Goal: Task Accomplishment & Management: Use online tool/utility

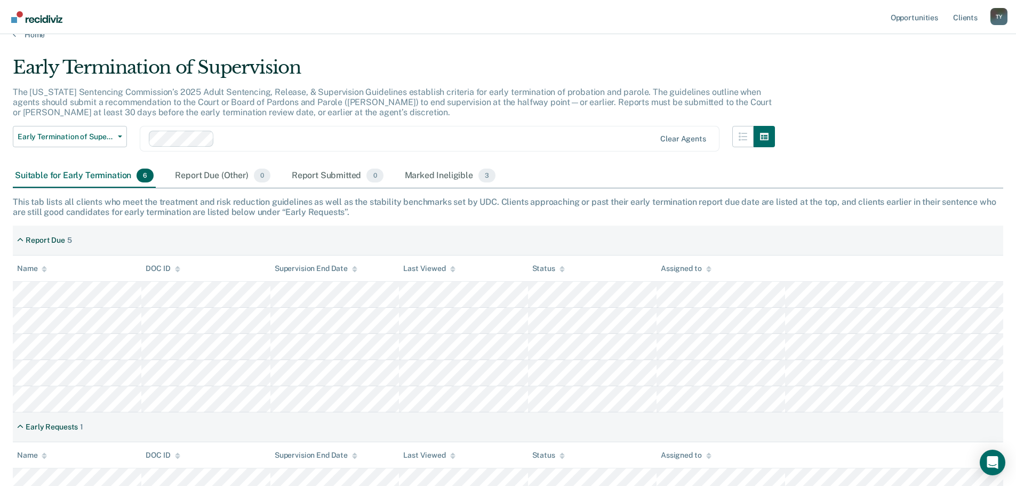
scroll to position [26, 0]
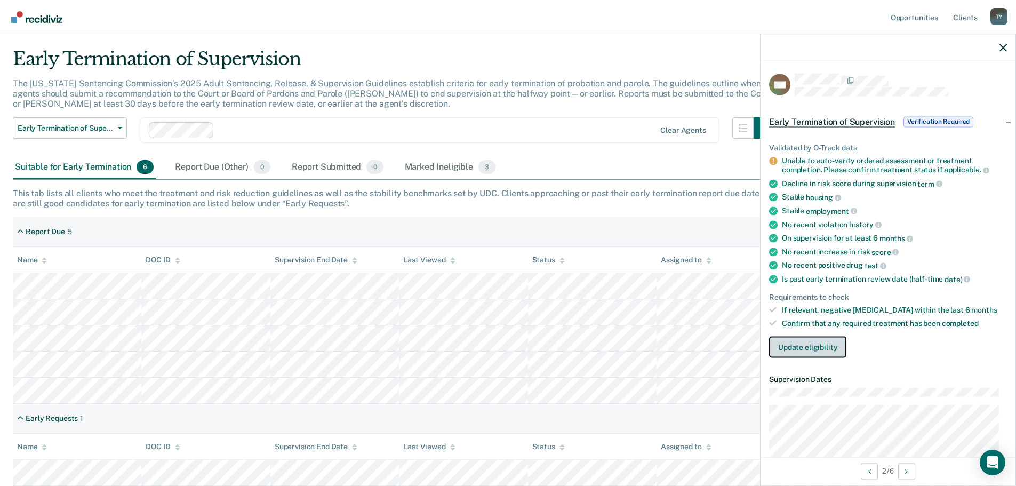
click at [810, 345] on button "Update eligibility" at bounding box center [807, 346] width 77 height 21
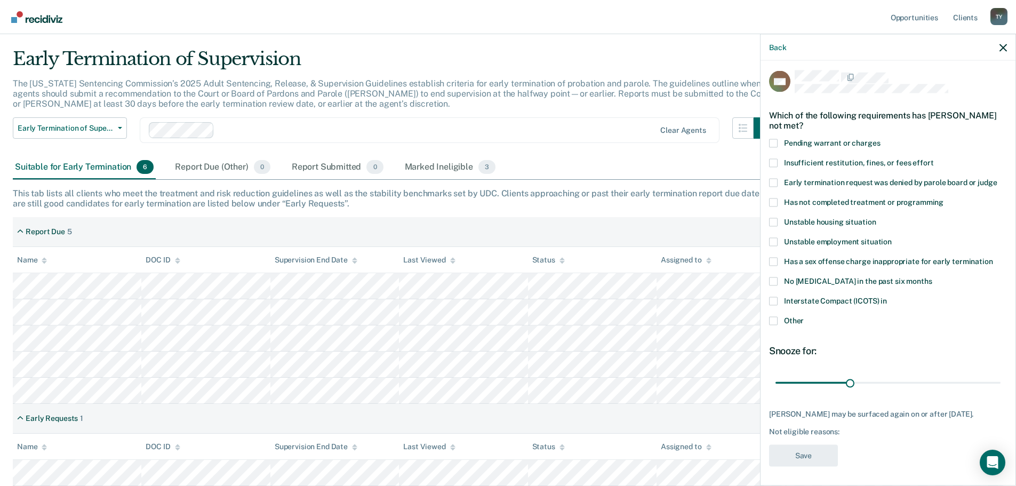
scroll to position [4, 0]
click at [793, 317] on span "Other" at bounding box center [794, 319] width 20 height 9
click at [804, 315] on input "Other" at bounding box center [804, 315] width 0 height 0
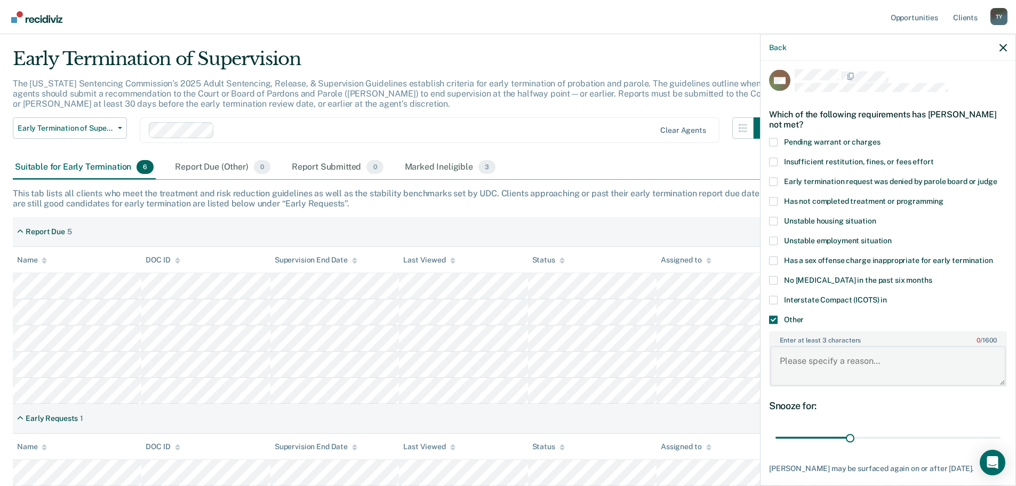
click at [850, 361] on textarea "Enter at least 3 characters 0 / 1600" at bounding box center [888, 365] width 236 height 39
type textarea "Recent alcohol use"
drag, startPoint x: 848, startPoint y: 435, endPoint x: 918, endPoint y: 437, distance: 70.4
type input "60"
click at [918, 437] on input "range" at bounding box center [887, 437] width 225 height 19
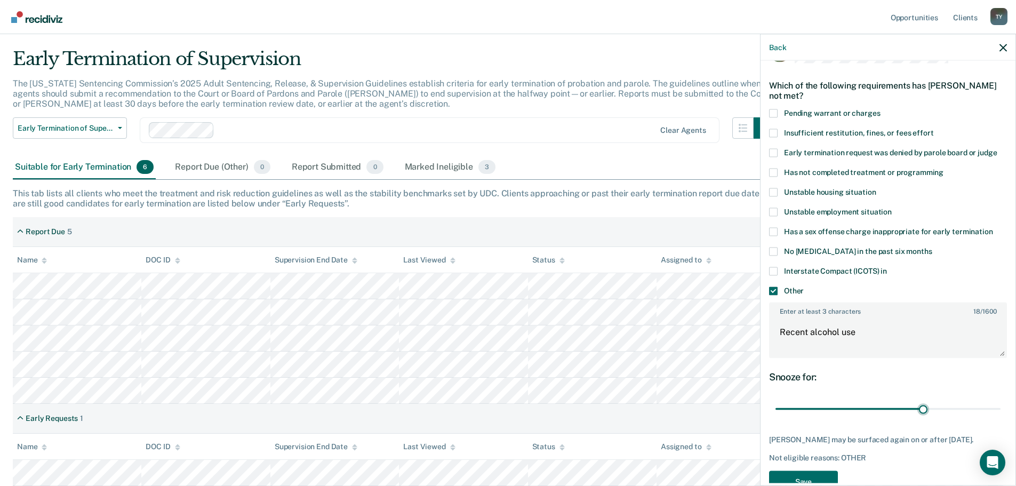
scroll to position [60, 0]
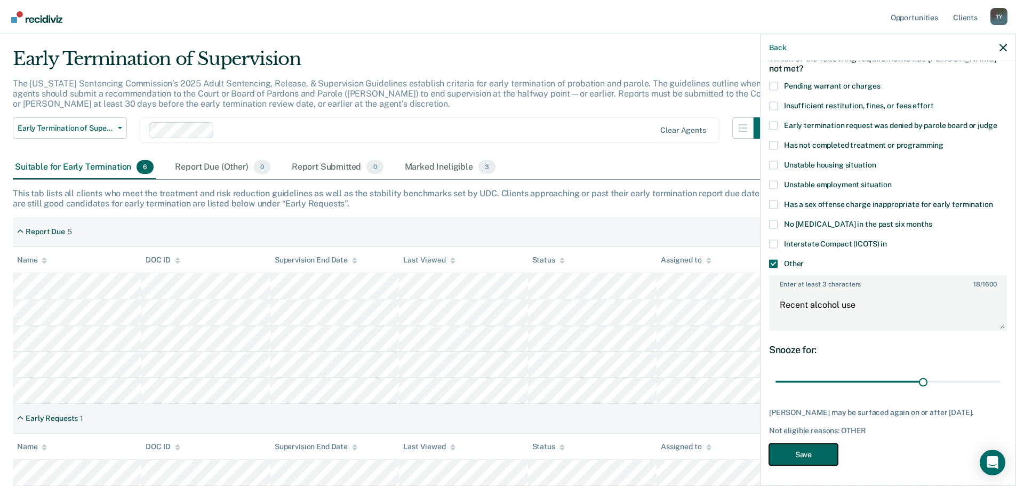
click at [825, 449] on button "Save" at bounding box center [803, 454] width 69 height 22
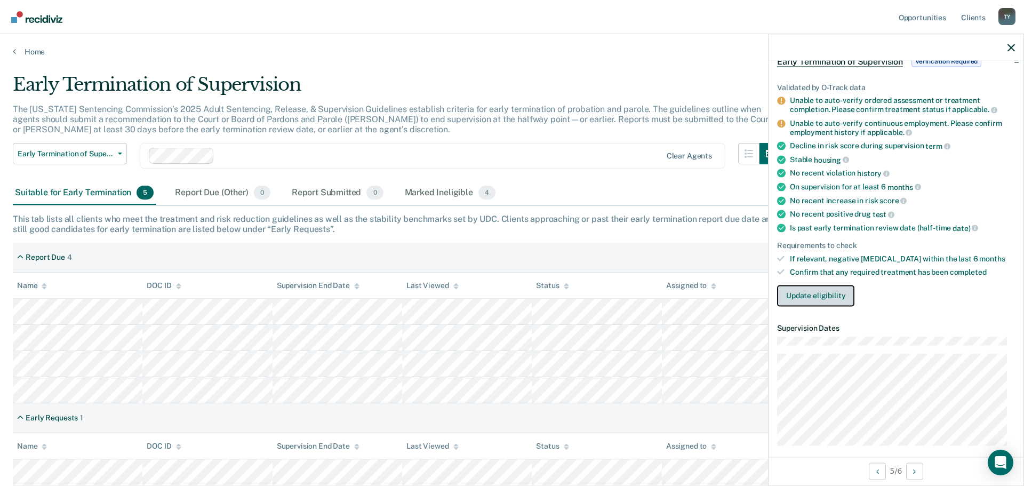
click at [817, 296] on button "Update eligibility" at bounding box center [815, 295] width 77 height 21
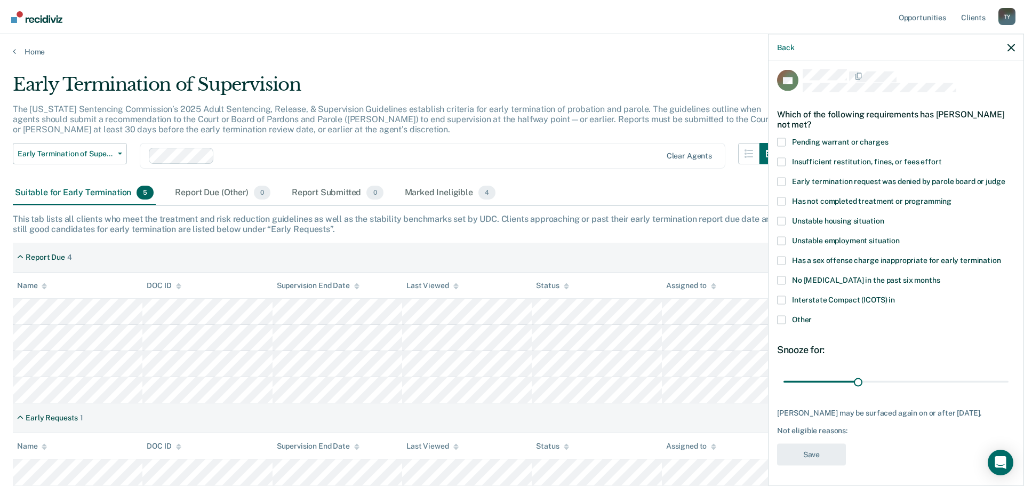
click at [787, 236] on label "Unstable employment situation" at bounding box center [896, 241] width 238 height 11
click at [900, 236] on input "Unstable employment situation" at bounding box center [900, 236] width 0 height 0
click at [821, 453] on button "Save" at bounding box center [811, 454] width 69 height 22
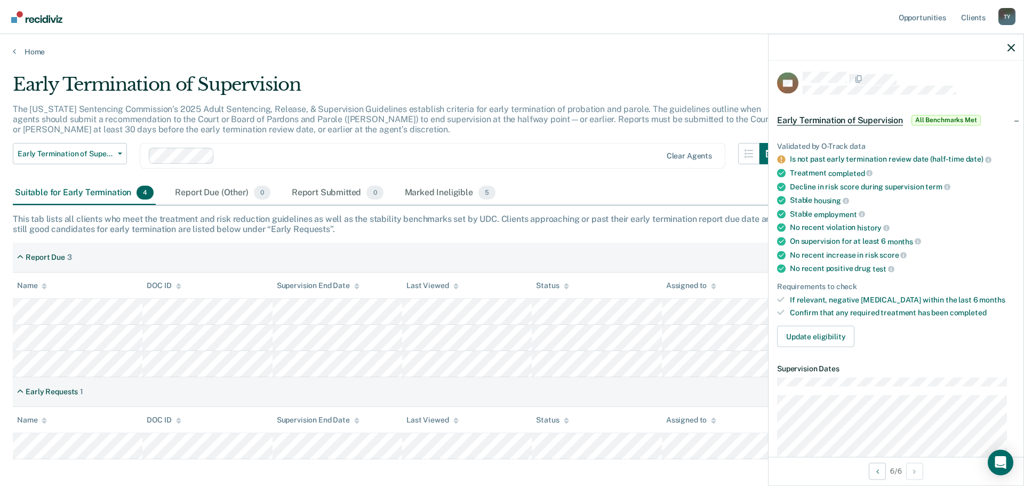
scroll to position [0, 0]
drag, startPoint x: 795, startPoint y: 162, endPoint x: 985, endPoint y: 149, distance: 190.3
click at [985, 149] on ul "Validated by O-Track data Is not past early termination review date (half-time …" at bounding box center [896, 231] width 238 height 176
click at [1009, 48] on icon "button" at bounding box center [1010, 47] width 7 height 7
